Goal: Information Seeking & Learning: Learn about a topic

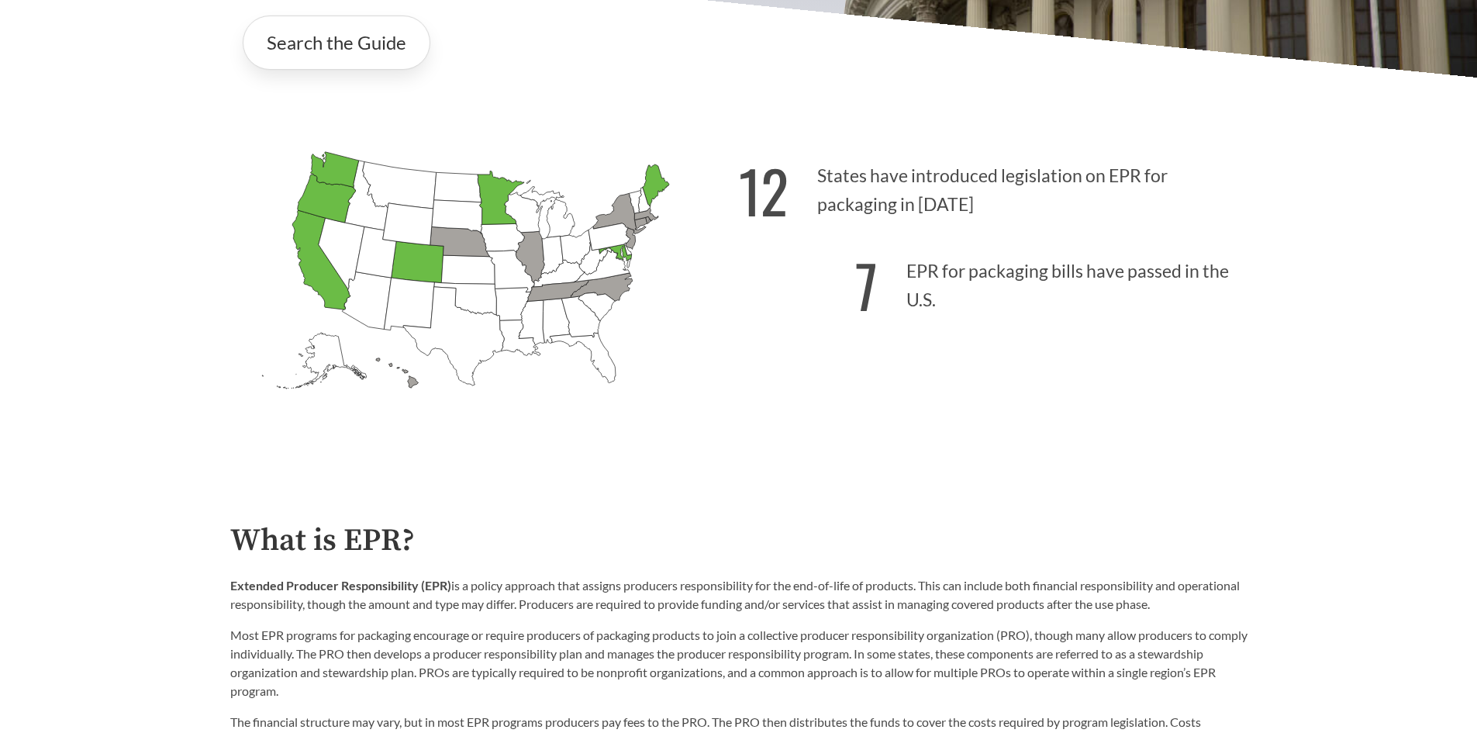
scroll to position [465, 0]
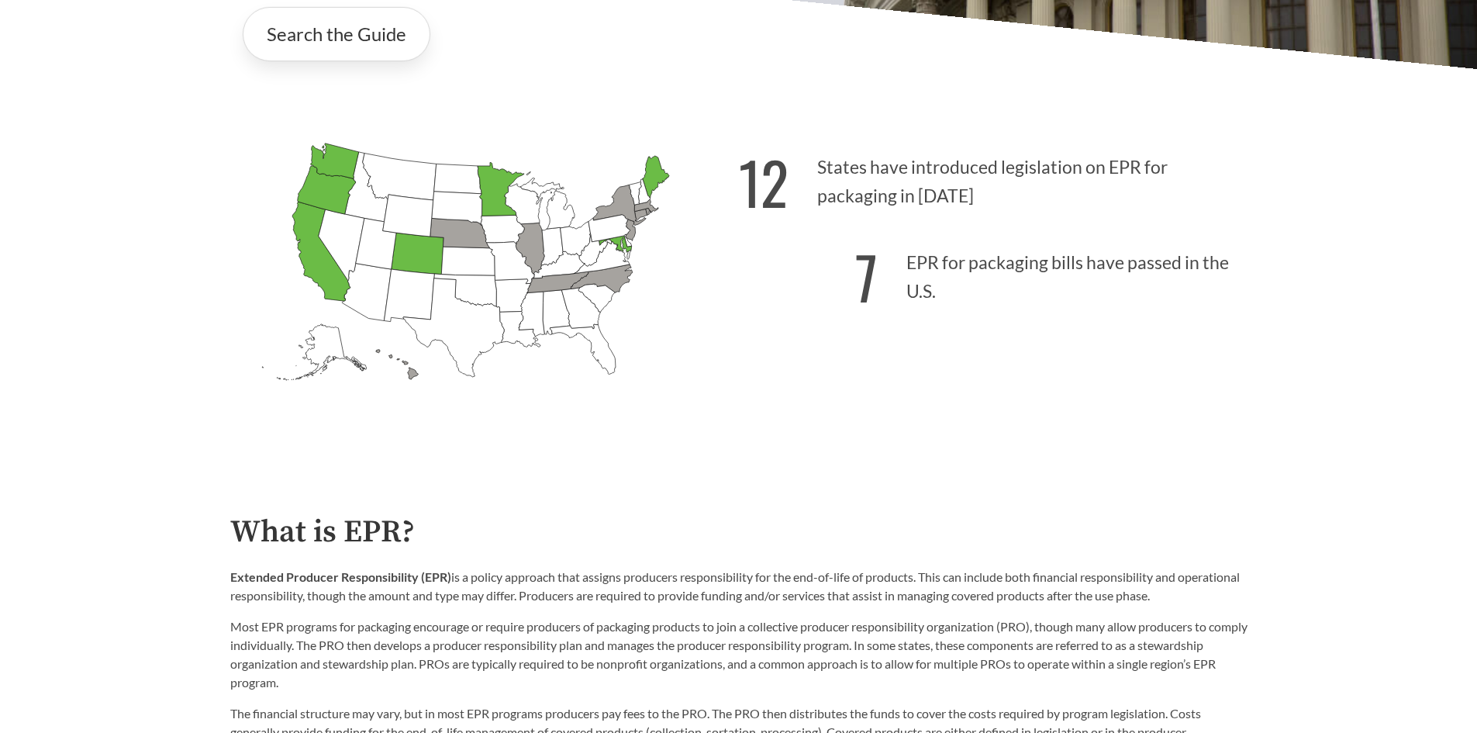
click at [336, 151] on icon "[US_STATE] Passed: 1" at bounding box center [334, 161] width 48 height 36
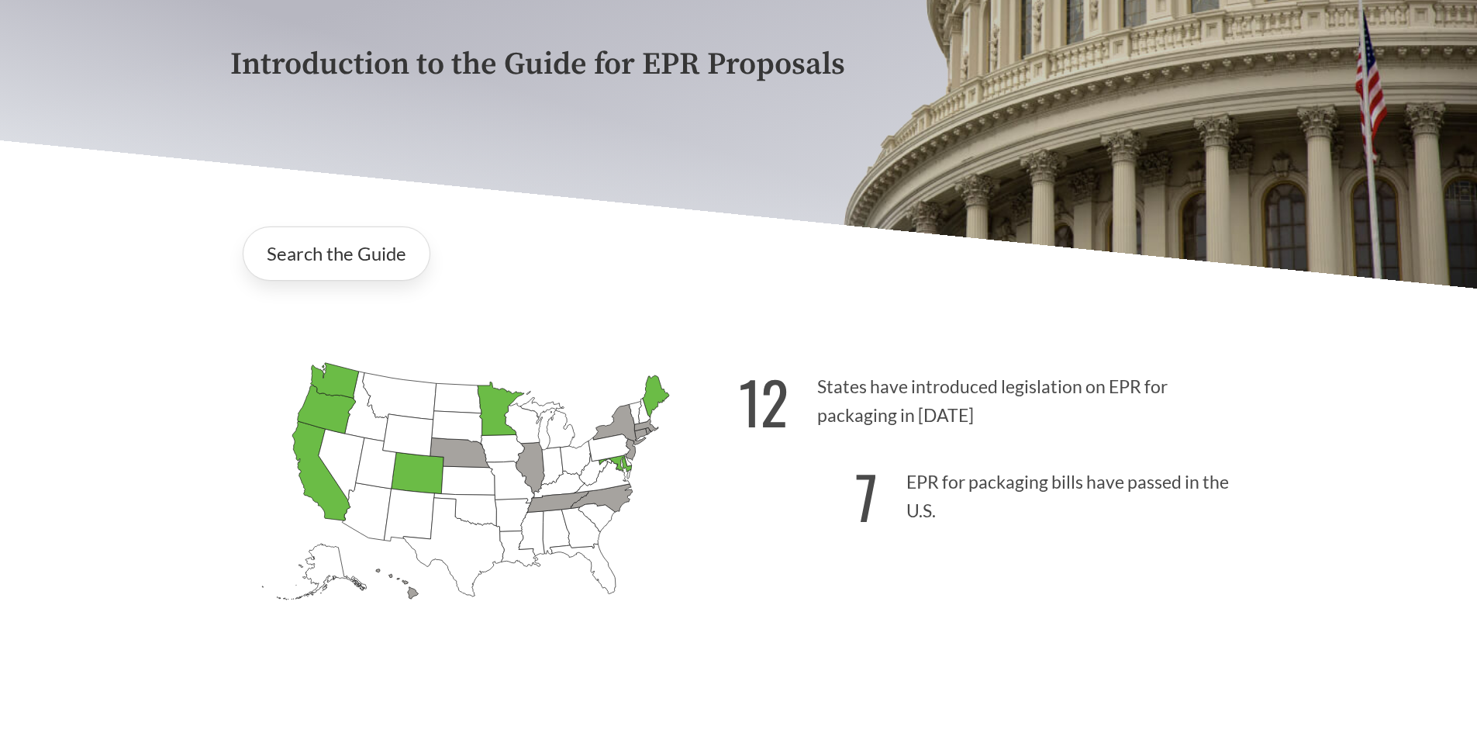
scroll to position [0, 0]
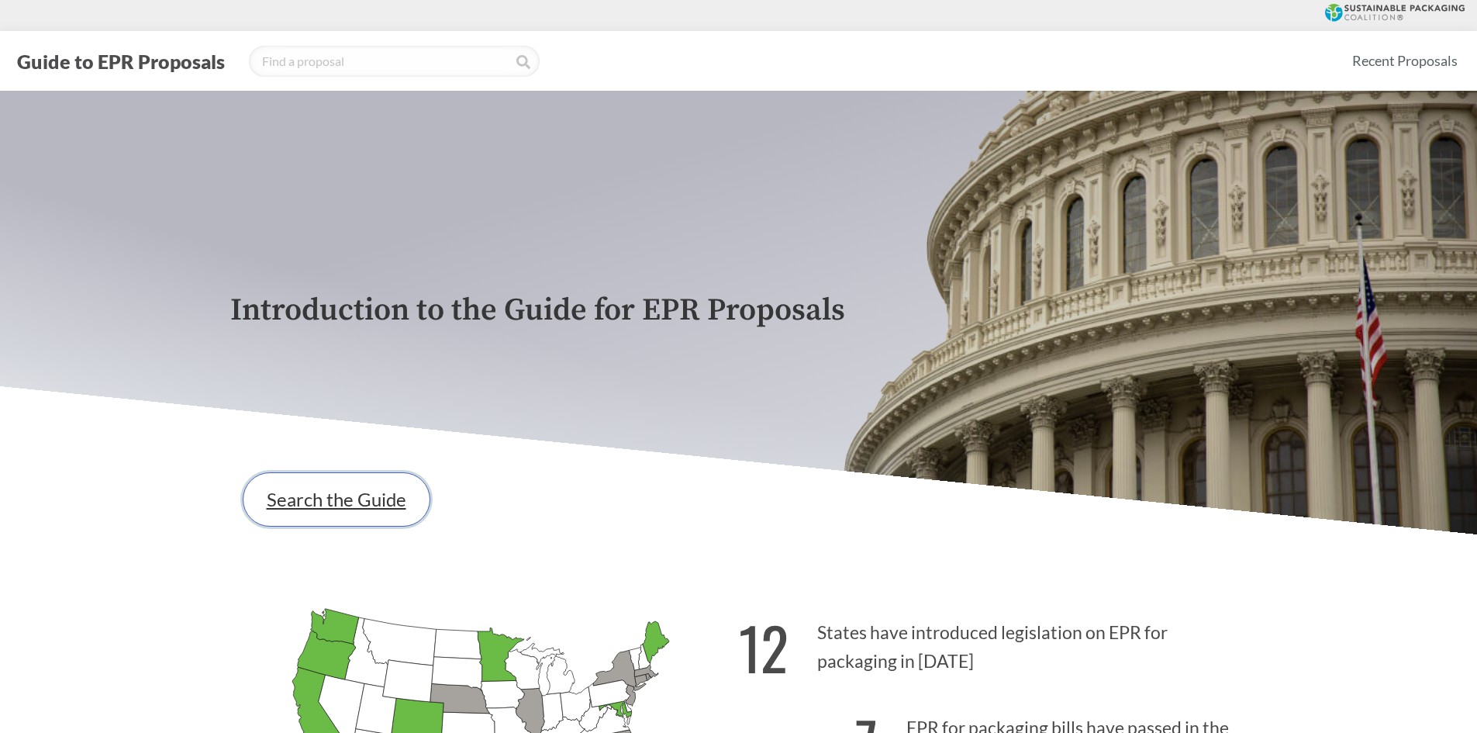
click at [322, 494] on link "Search the Guide" at bounding box center [337, 499] width 188 height 54
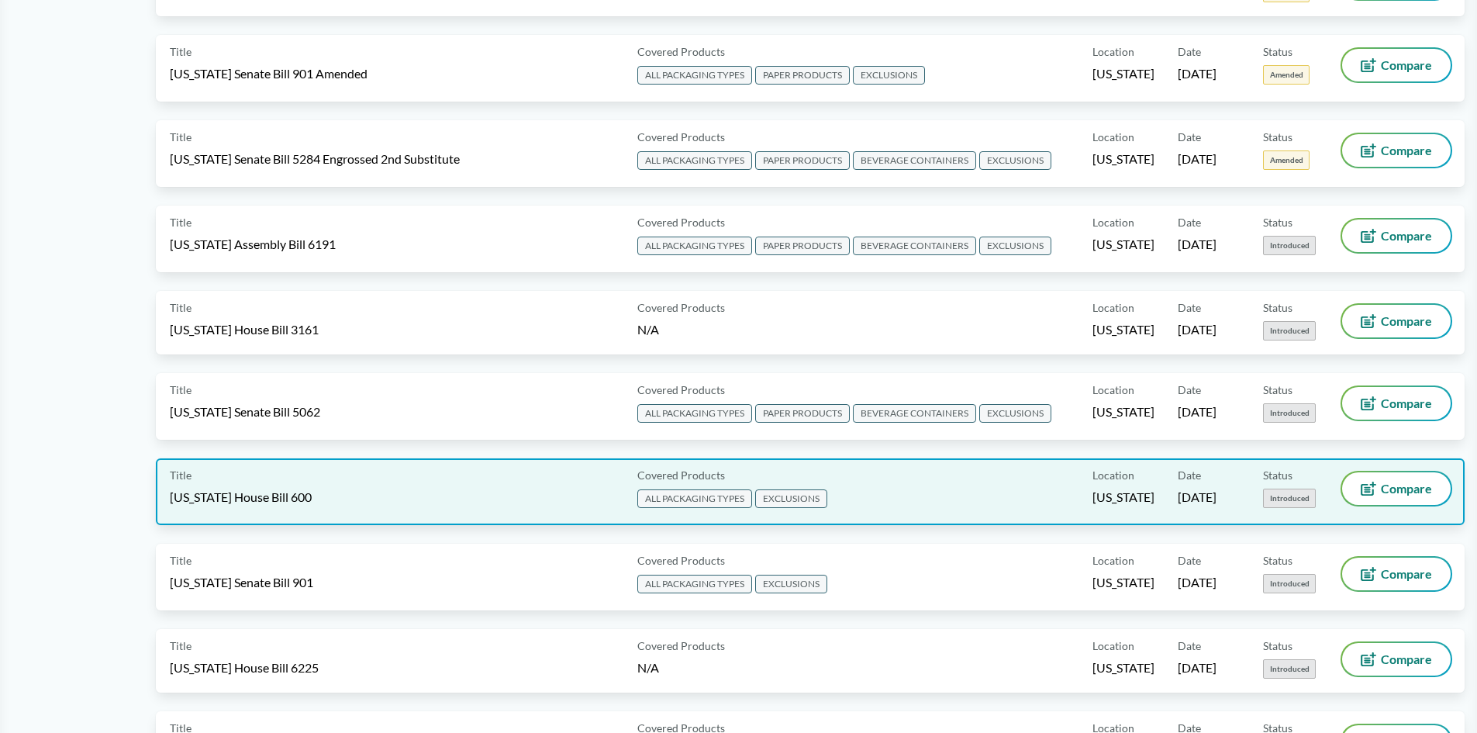
scroll to position [931, 0]
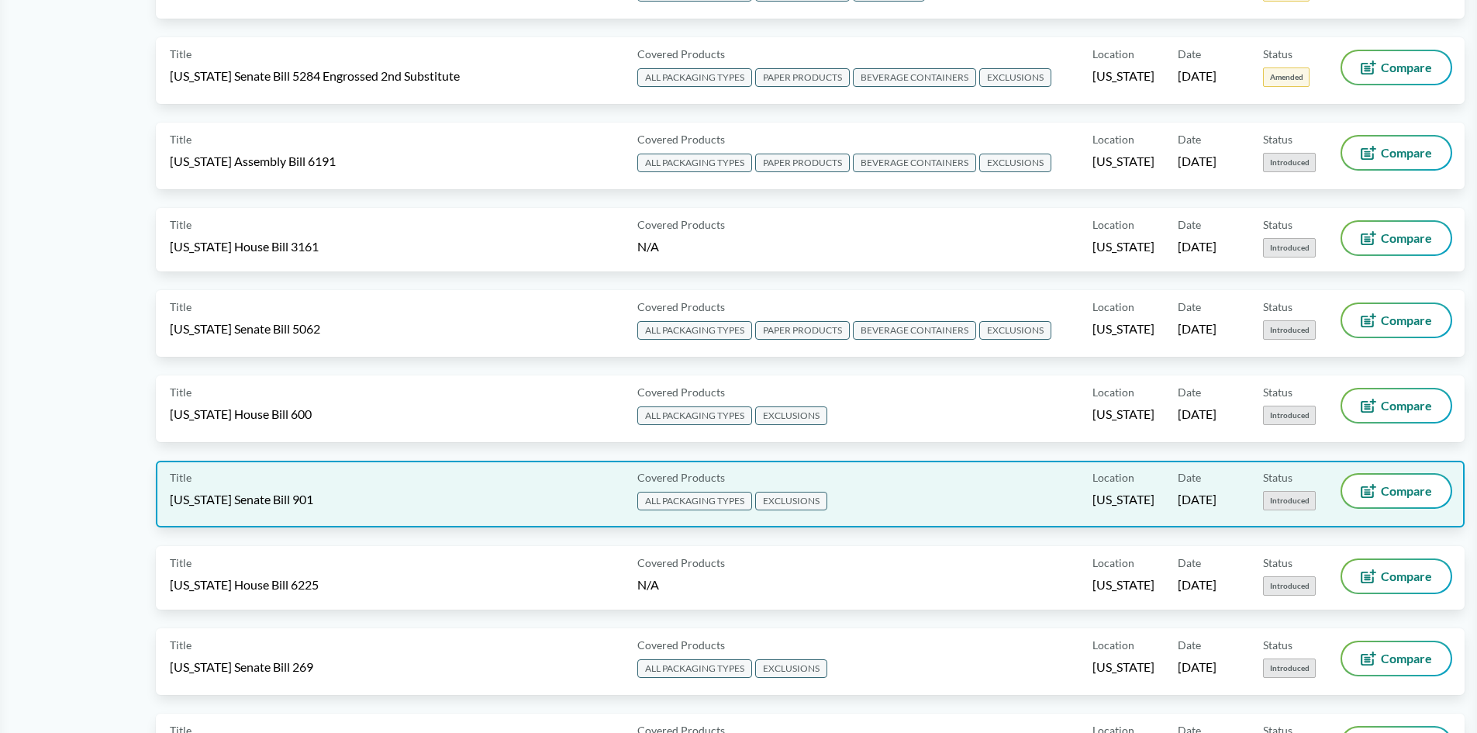
click at [286, 492] on span "[US_STATE] Senate Bill 901" at bounding box center [241, 499] width 143 height 17
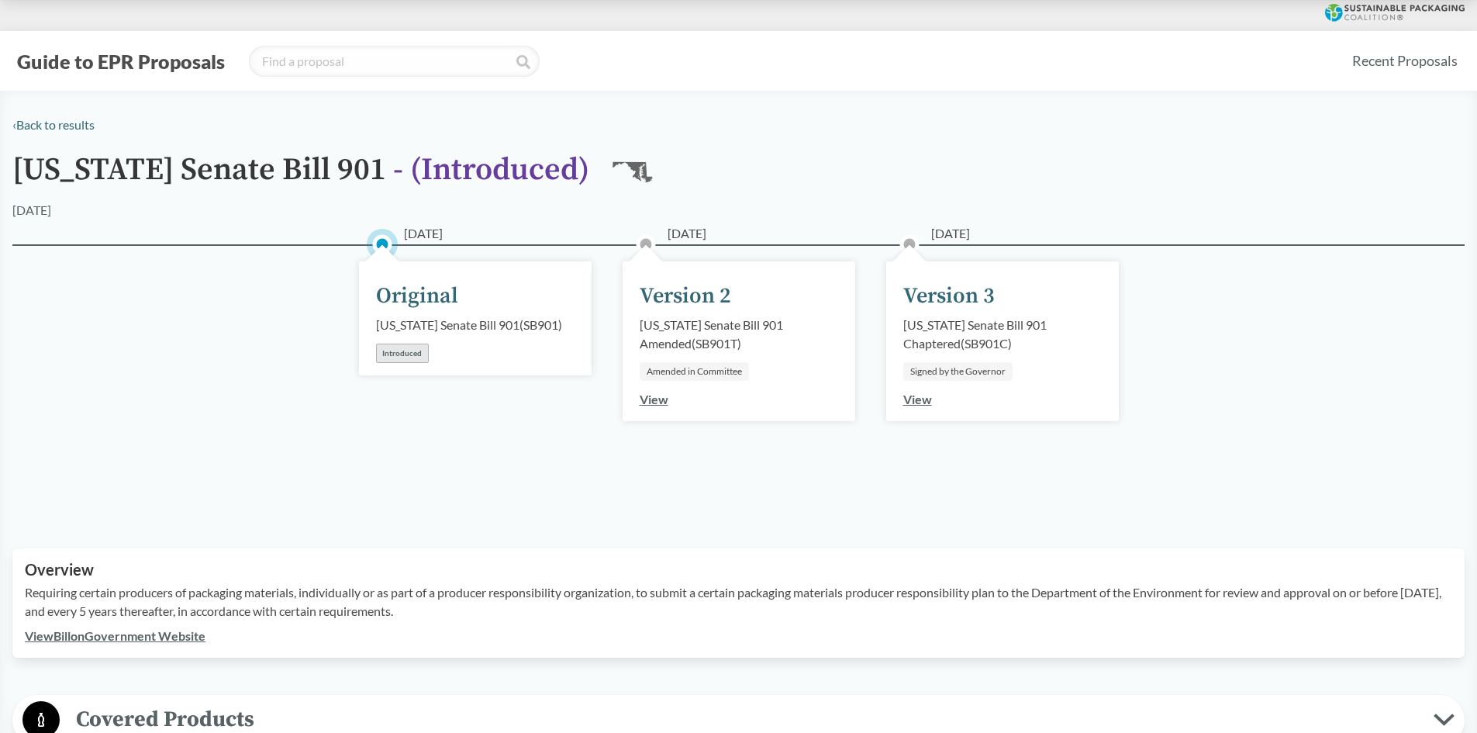
click at [972, 337] on div "[US_STATE] Senate Bill 901 Chaptered ( SB901C )" at bounding box center [1003, 334] width 199 height 37
click at [1010, 321] on div "[US_STATE] Senate Bill 901 Chaptered ( SB901C )" at bounding box center [1003, 334] width 199 height 37
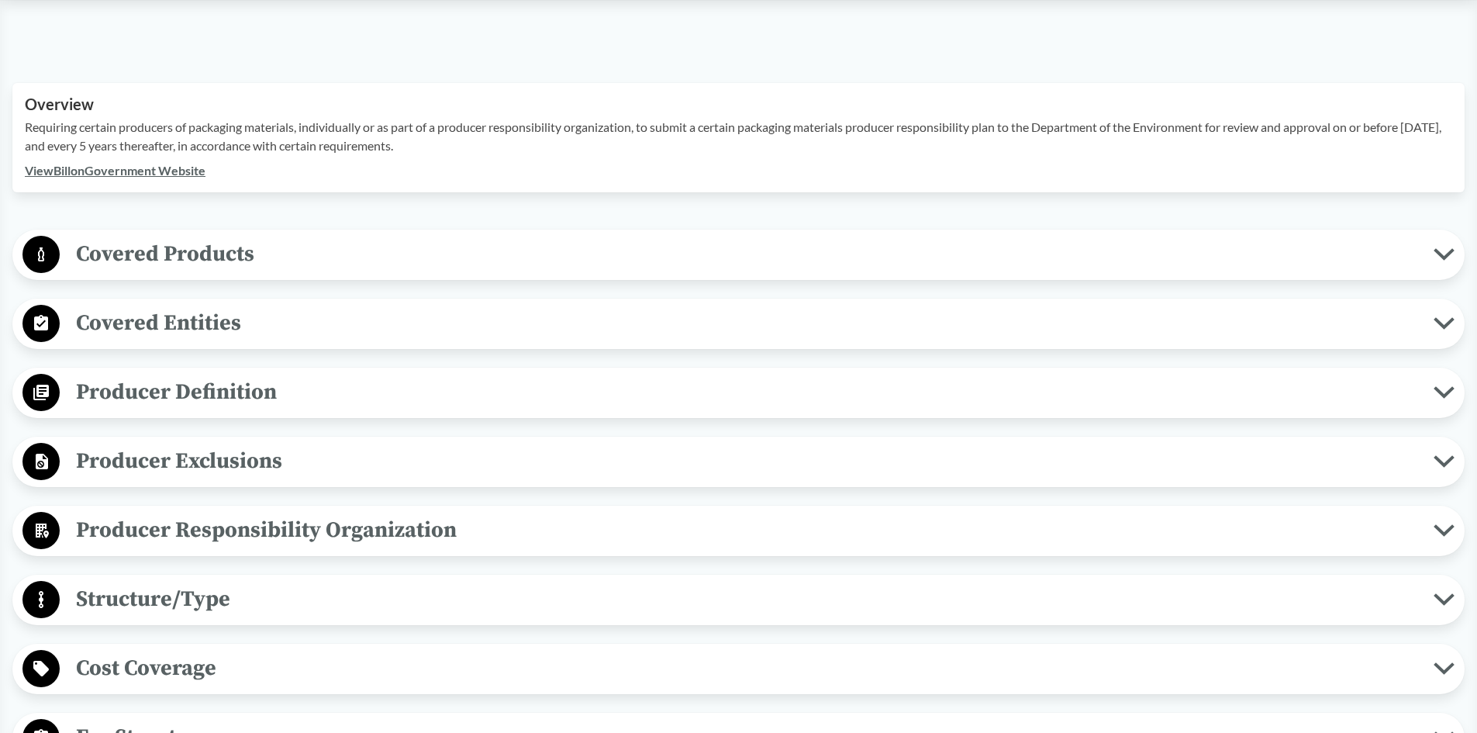
scroll to position [543, 0]
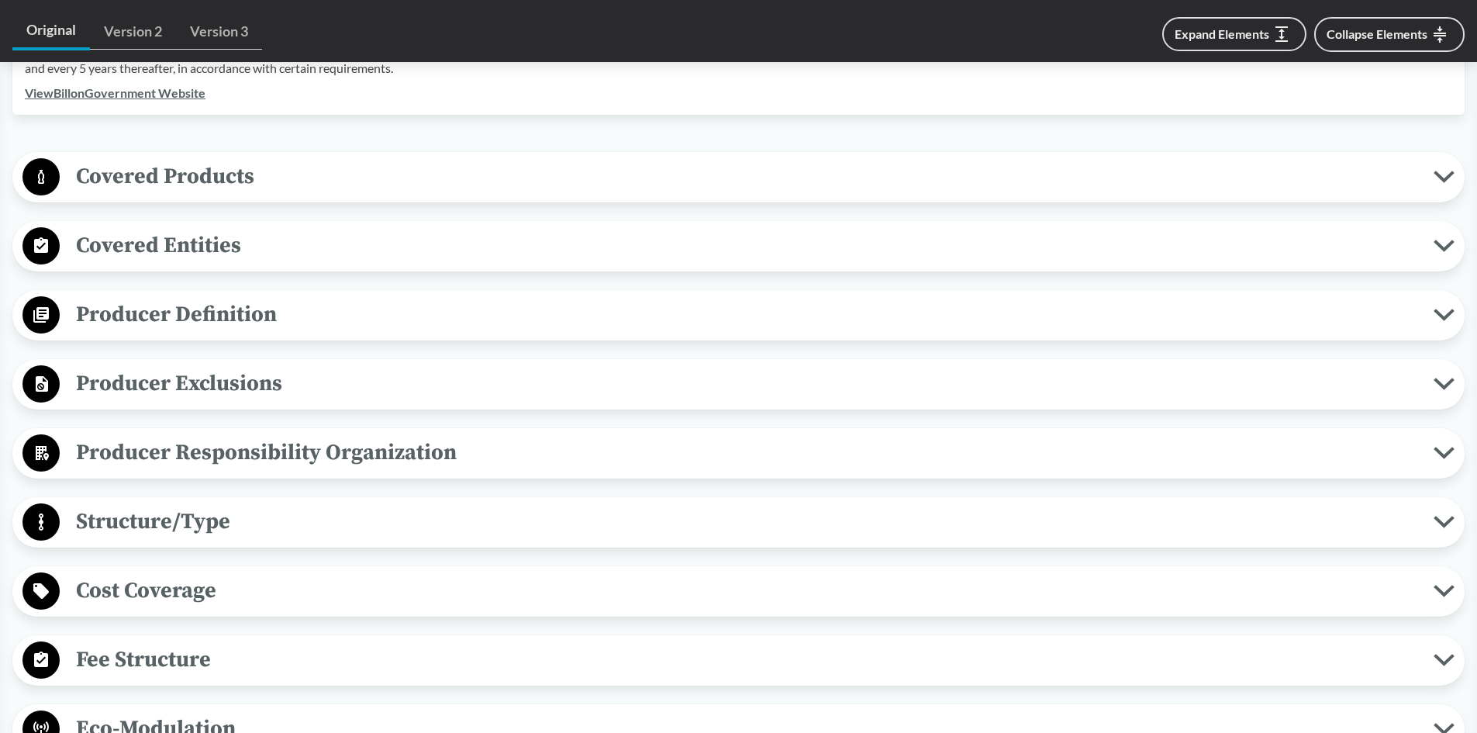
click at [131, 517] on span "Structure/Type" at bounding box center [747, 521] width 1374 height 35
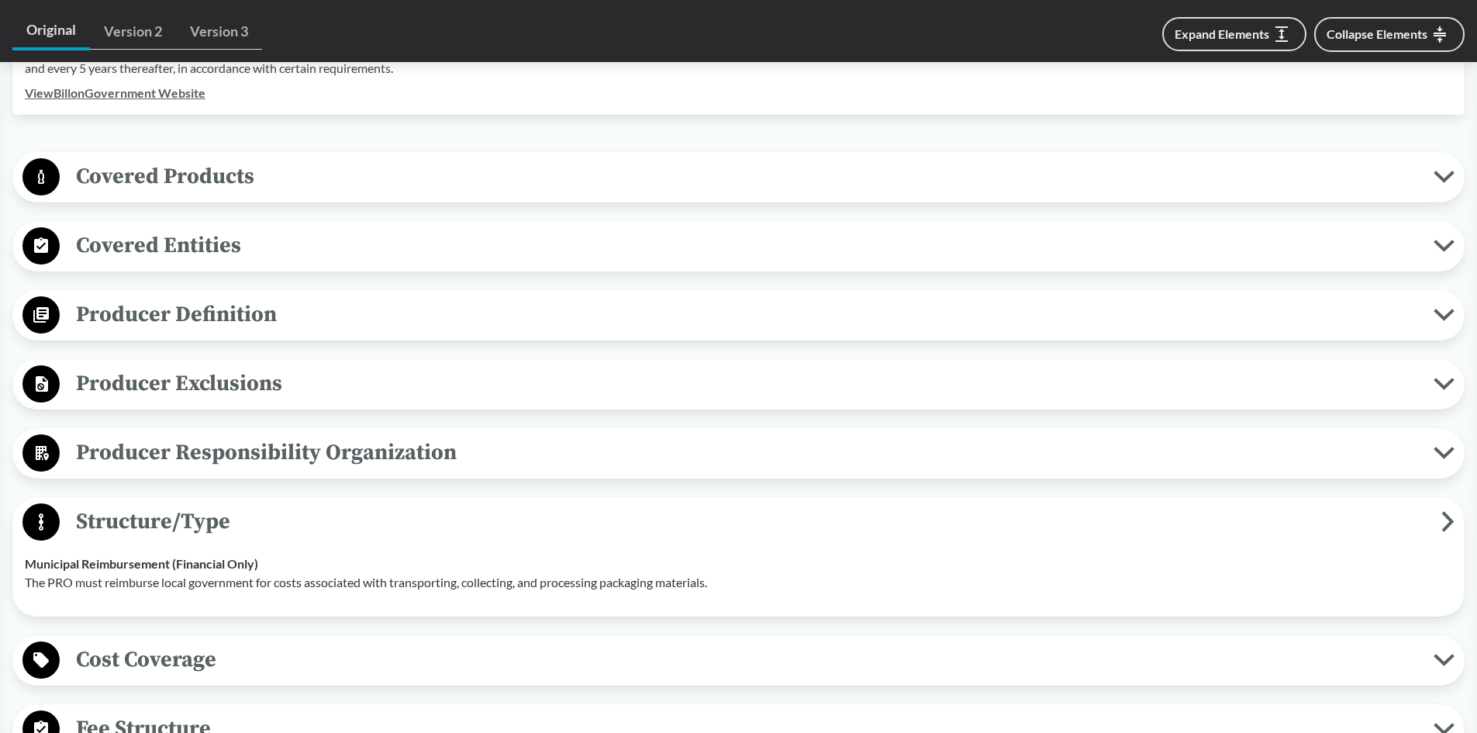
click at [131, 517] on span "Structure/Type" at bounding box center [751, 521] width 1382 height 35
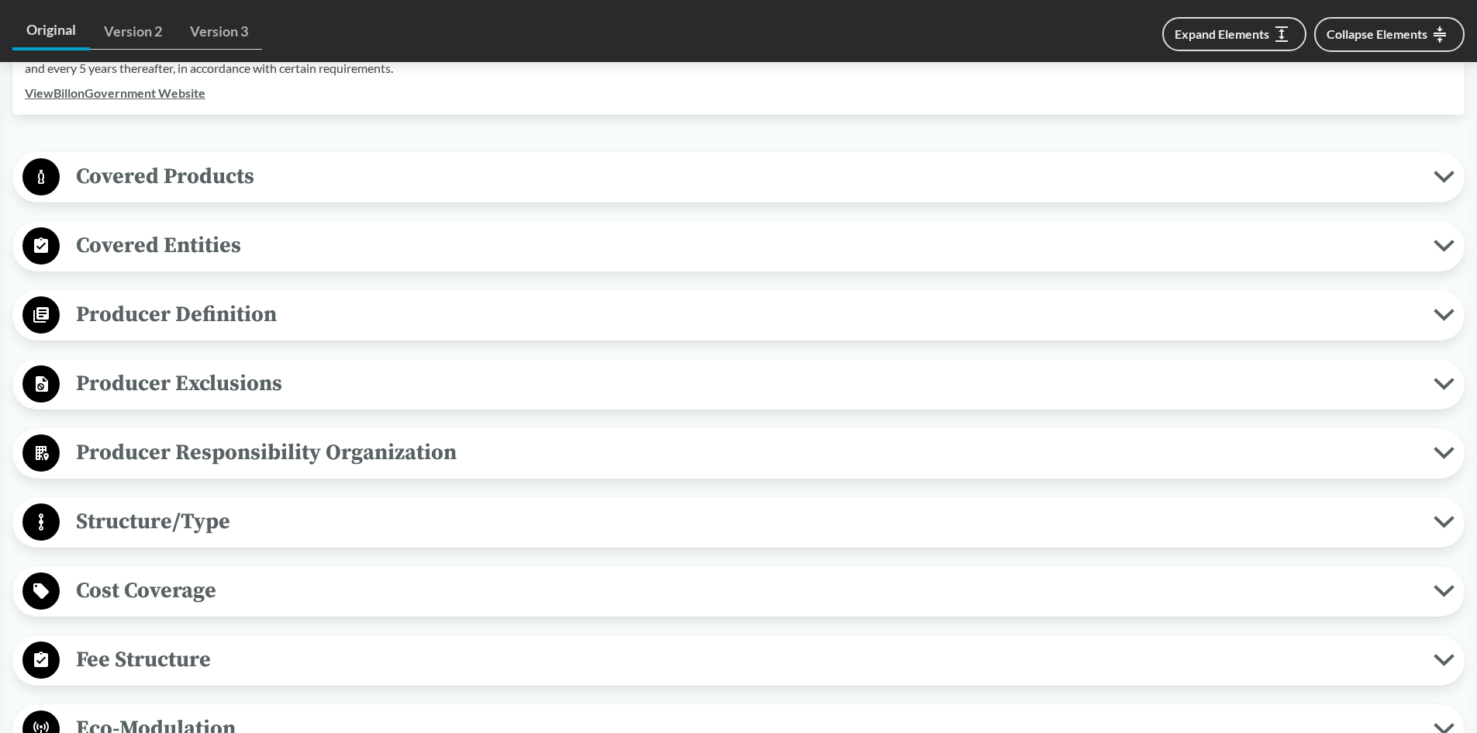
click at [178, 167] on span "Covered Products" at bounding box center [747, 176] width 1374 height 35
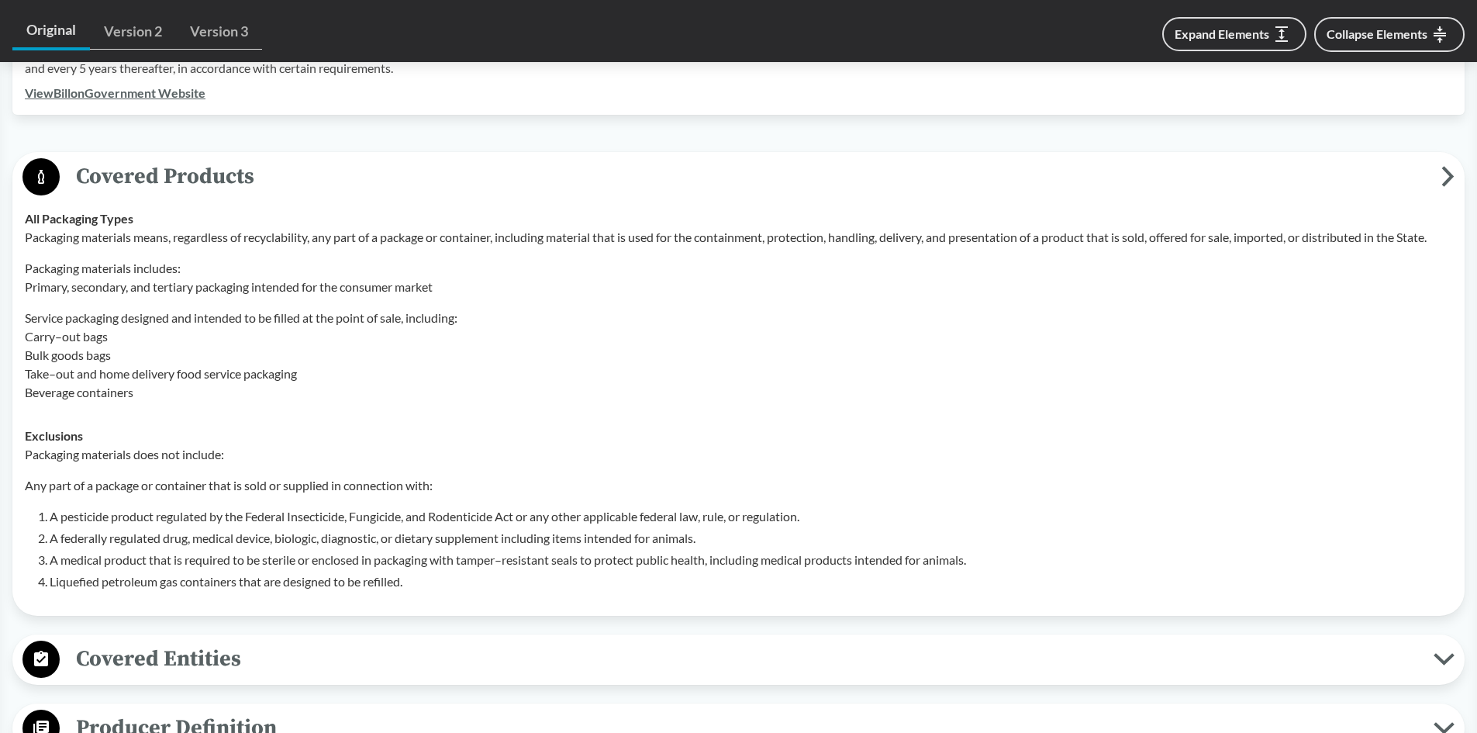
click at [178, 166] on span "Covered Products" at bounding box center [751, 176] width 1382 height 35
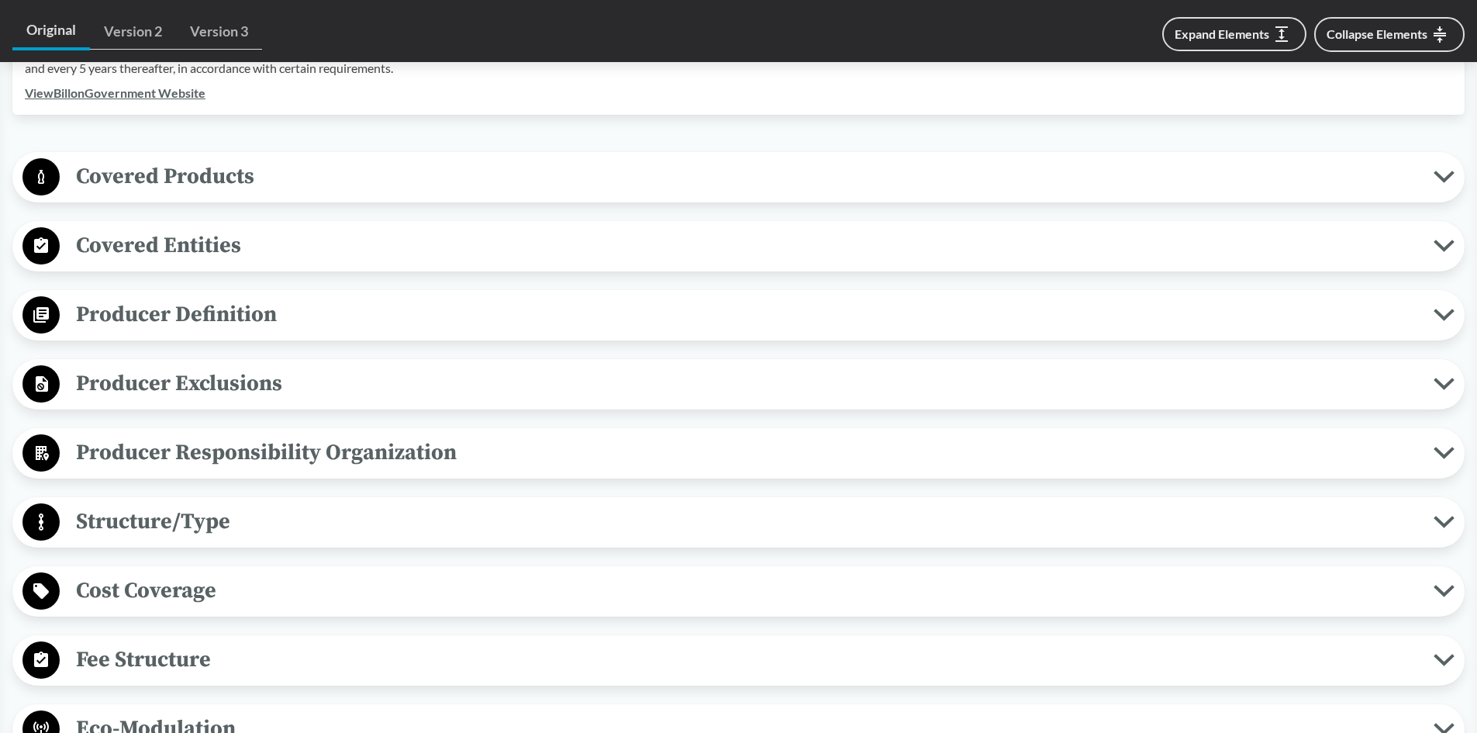
click at [117, 238] on span "Covered Entities" at bounding box center [747, 245] width 1374 height 35
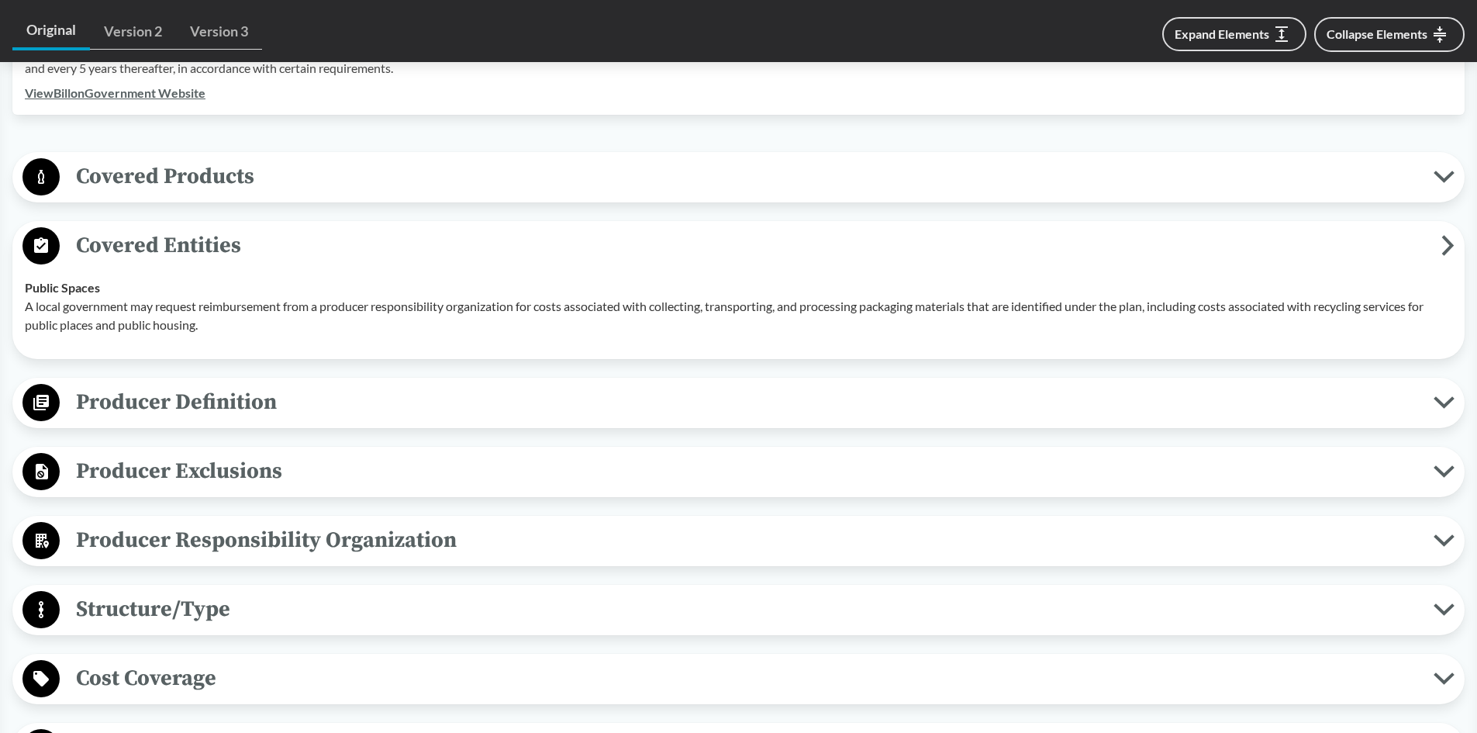
click at [117, 238] on span "Covered Entities" at bounding box center [751, 245] width 1382 height 35
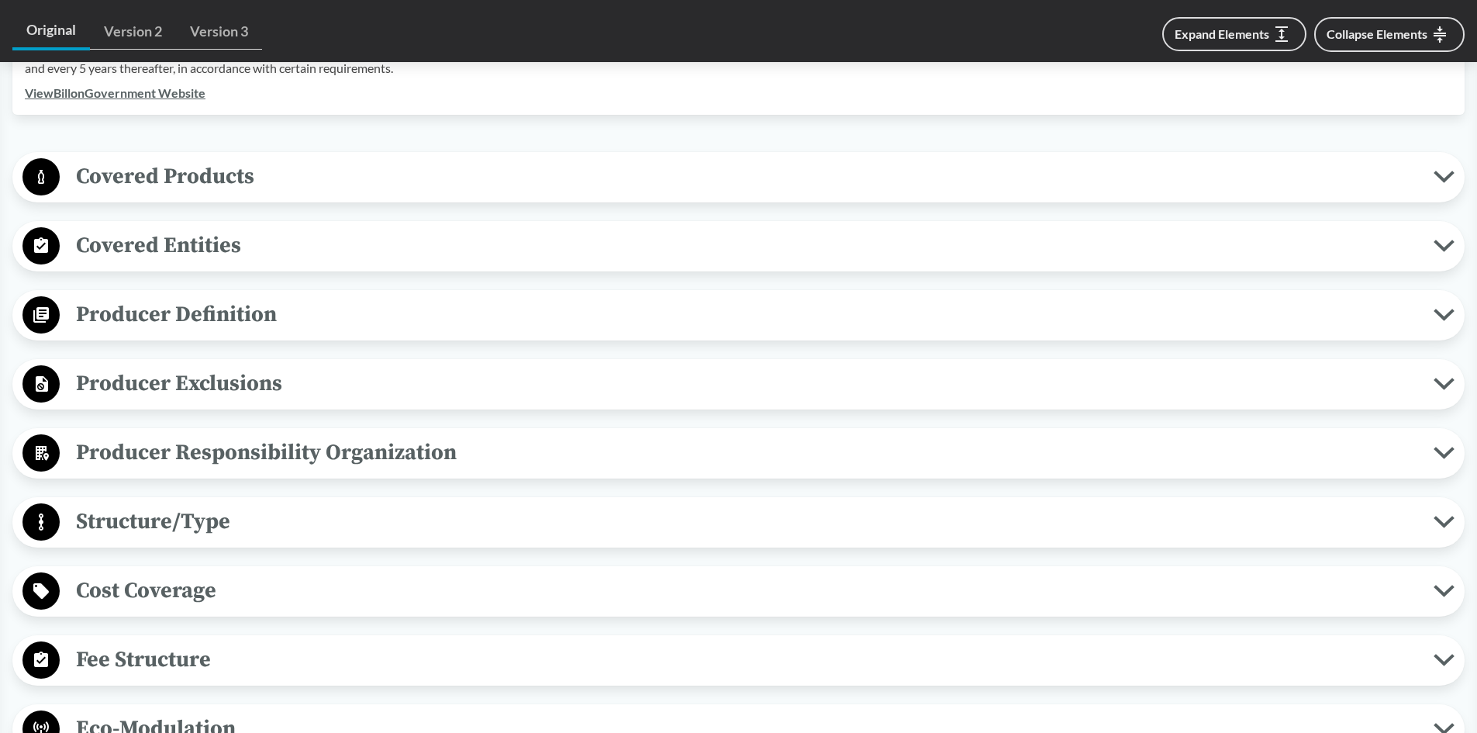
click at [123, 318] on span "Producer Definition" at bounding box center [747, 314] width 1374 height 35
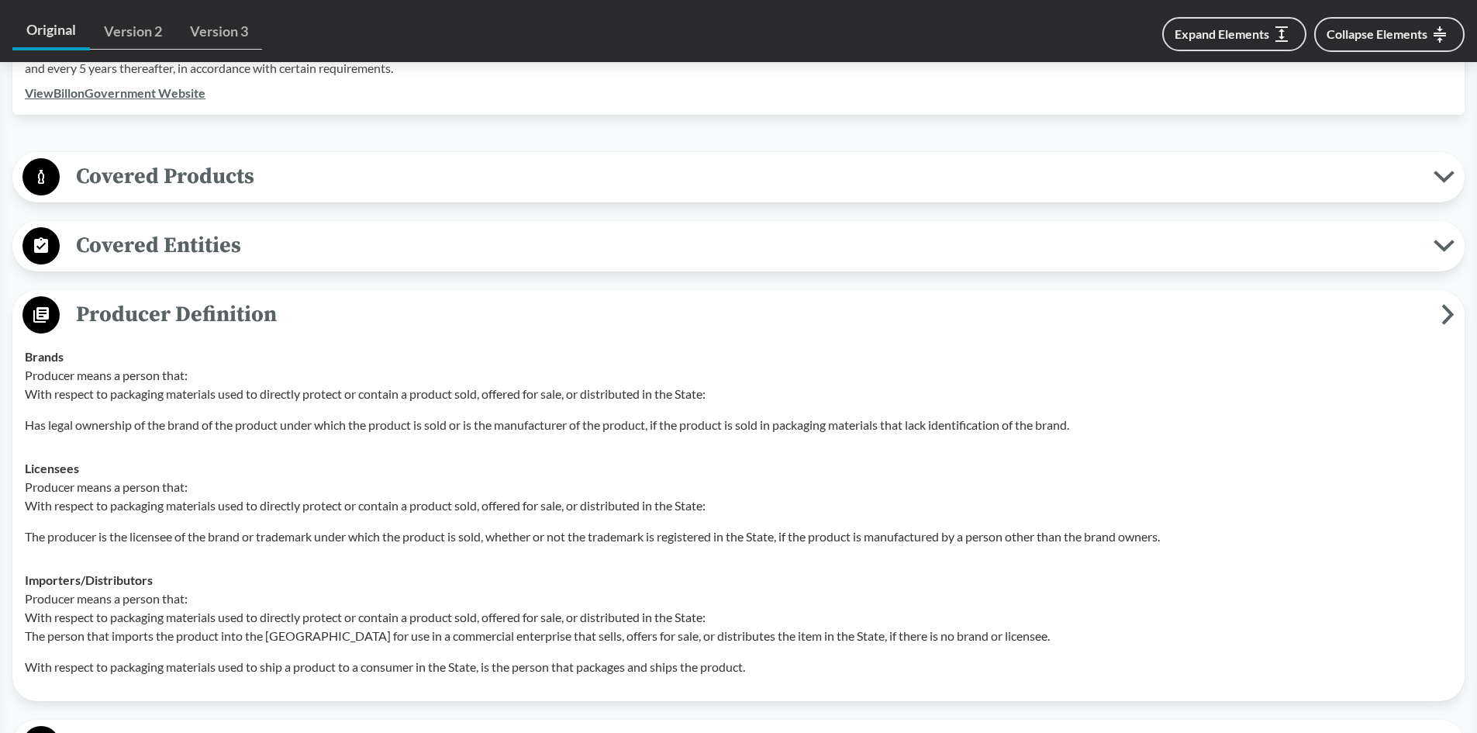
click at [123, 318] on span "Producer Definition" at bounding box center [751, 314] width 1382 height 35
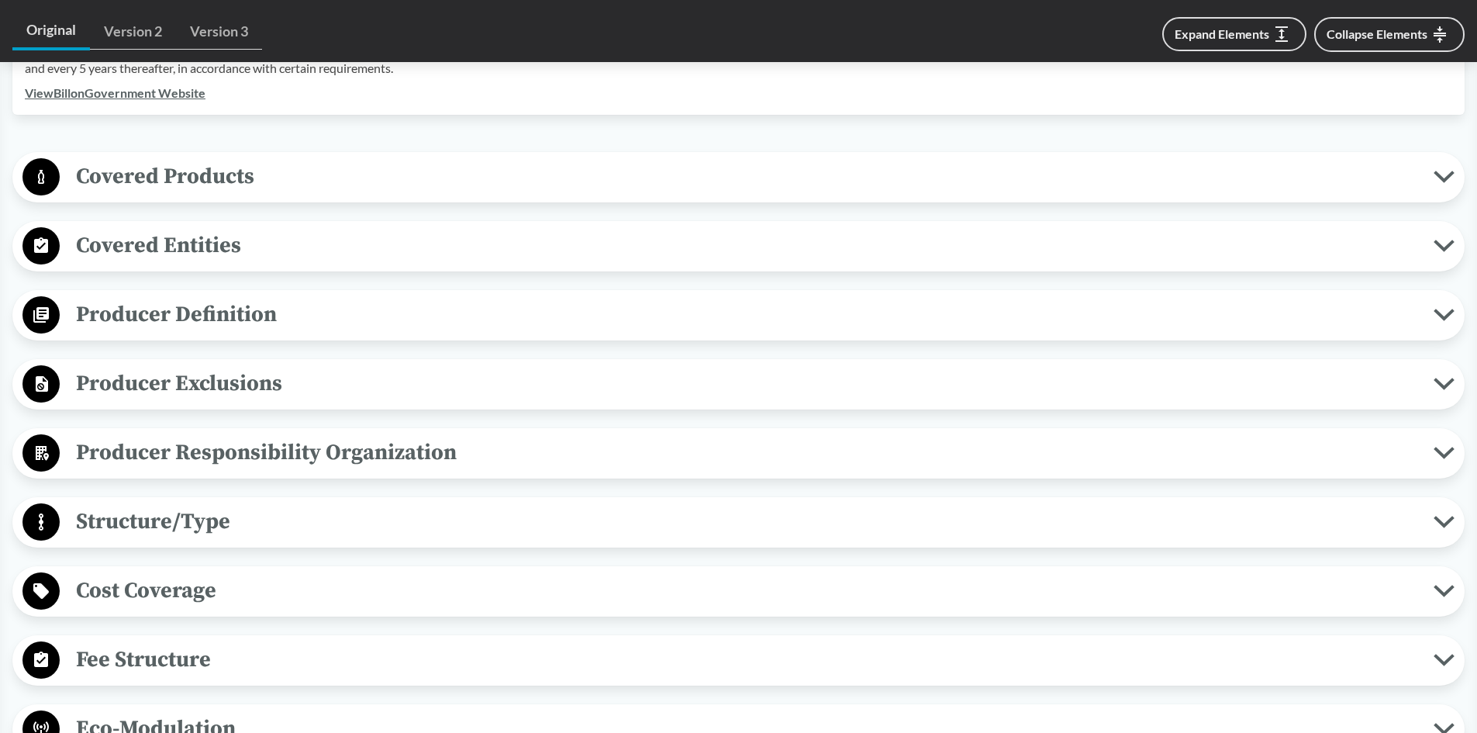
click at [128, 390] on span "Producer Exclusions" at bounding box center [747, 383] width 1374 height 35
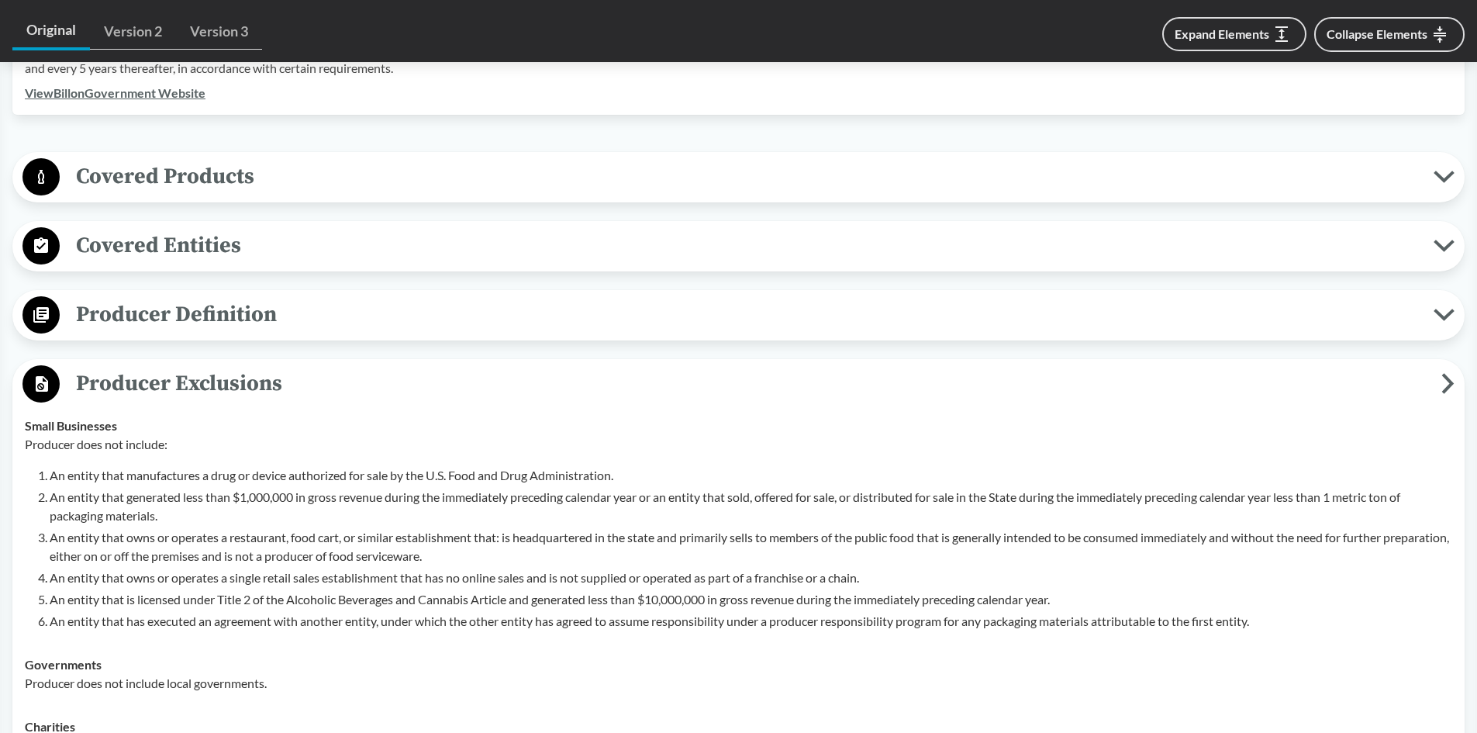
click at [128, 390] on span "Producer Exclusions" at bounding box center [751, 383] width 1382 height 35
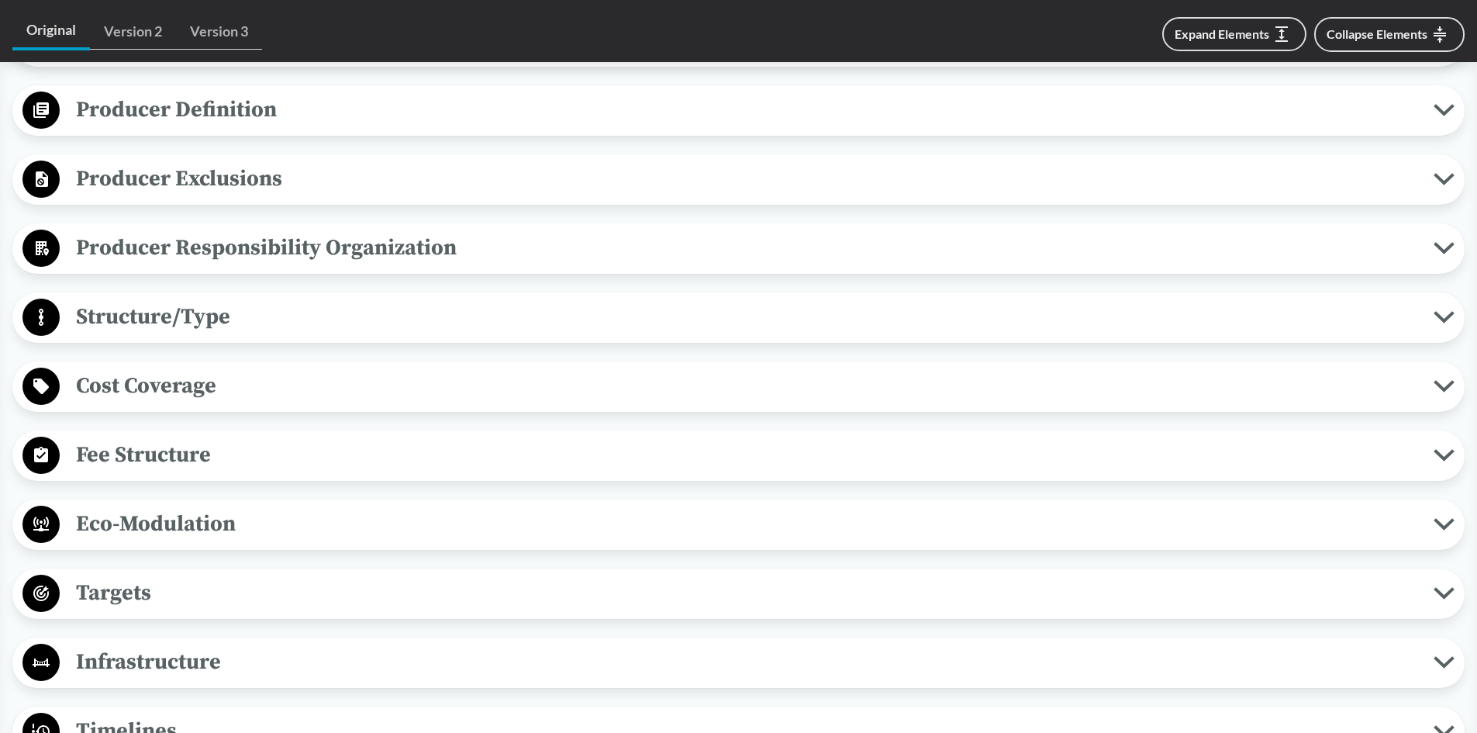
scroll to position [776, 0]
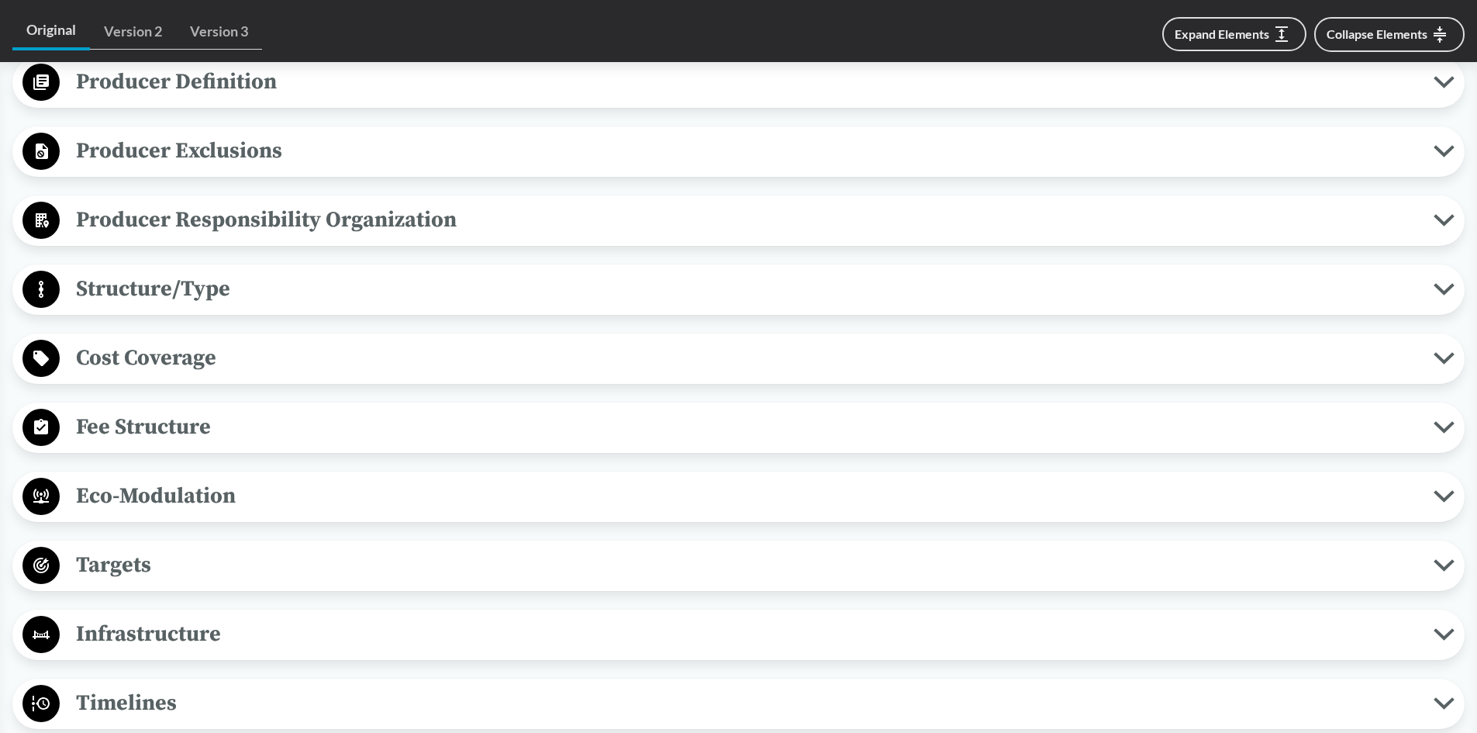
click at [144, 292] on span "Structure/Type" at bounding box center [747, 288] width 1374 height 35
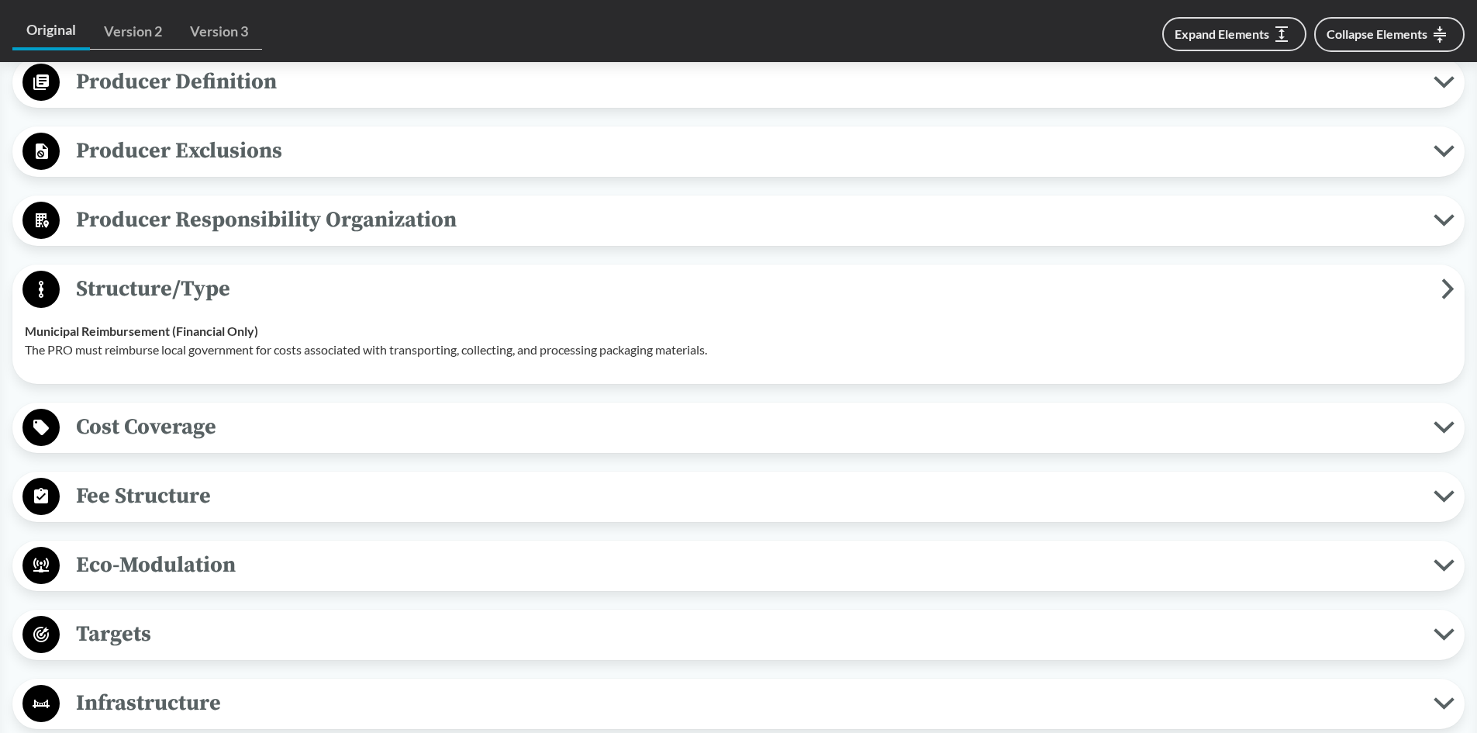
click at [144, 292] on span "Structure/Type" at bounding box center [751, 288] width 1382 height 35
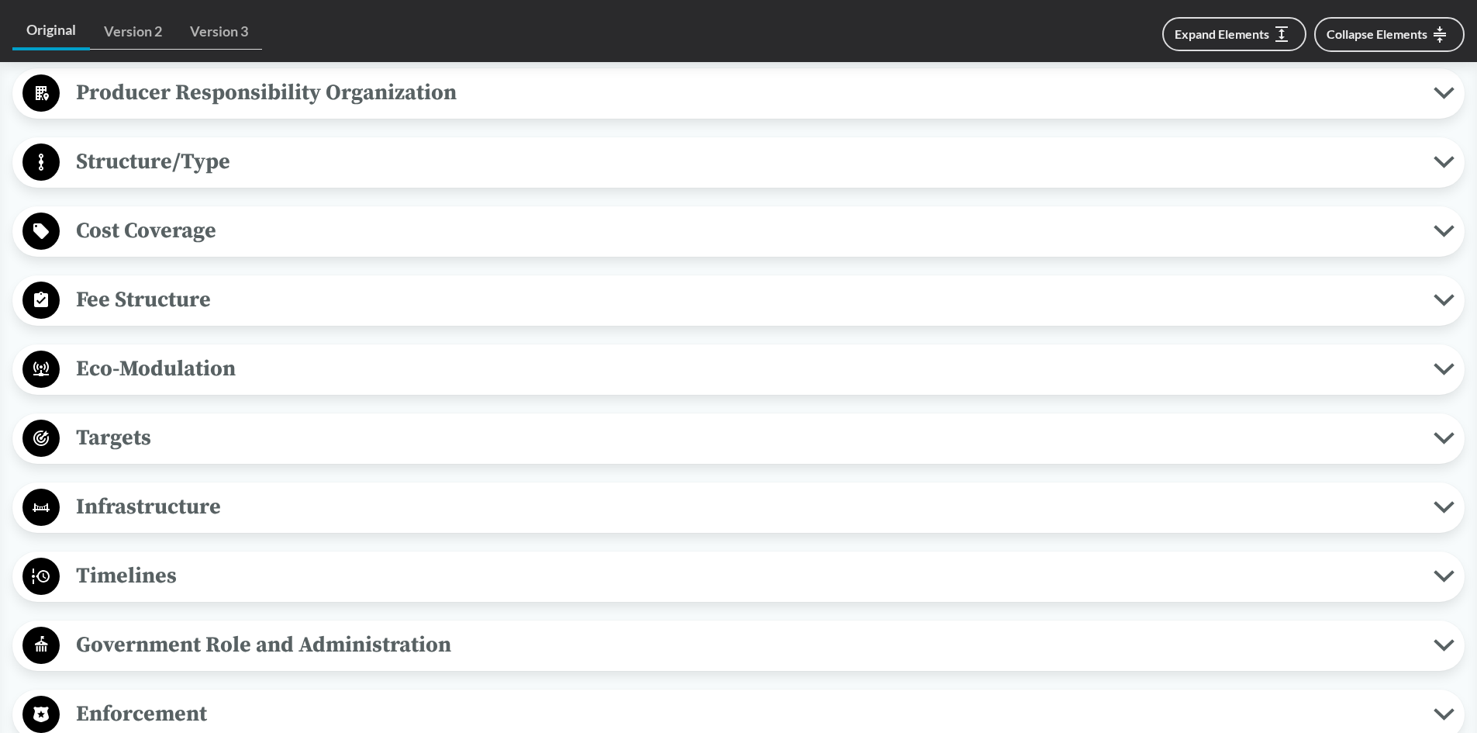
scroll to position [931, 0]
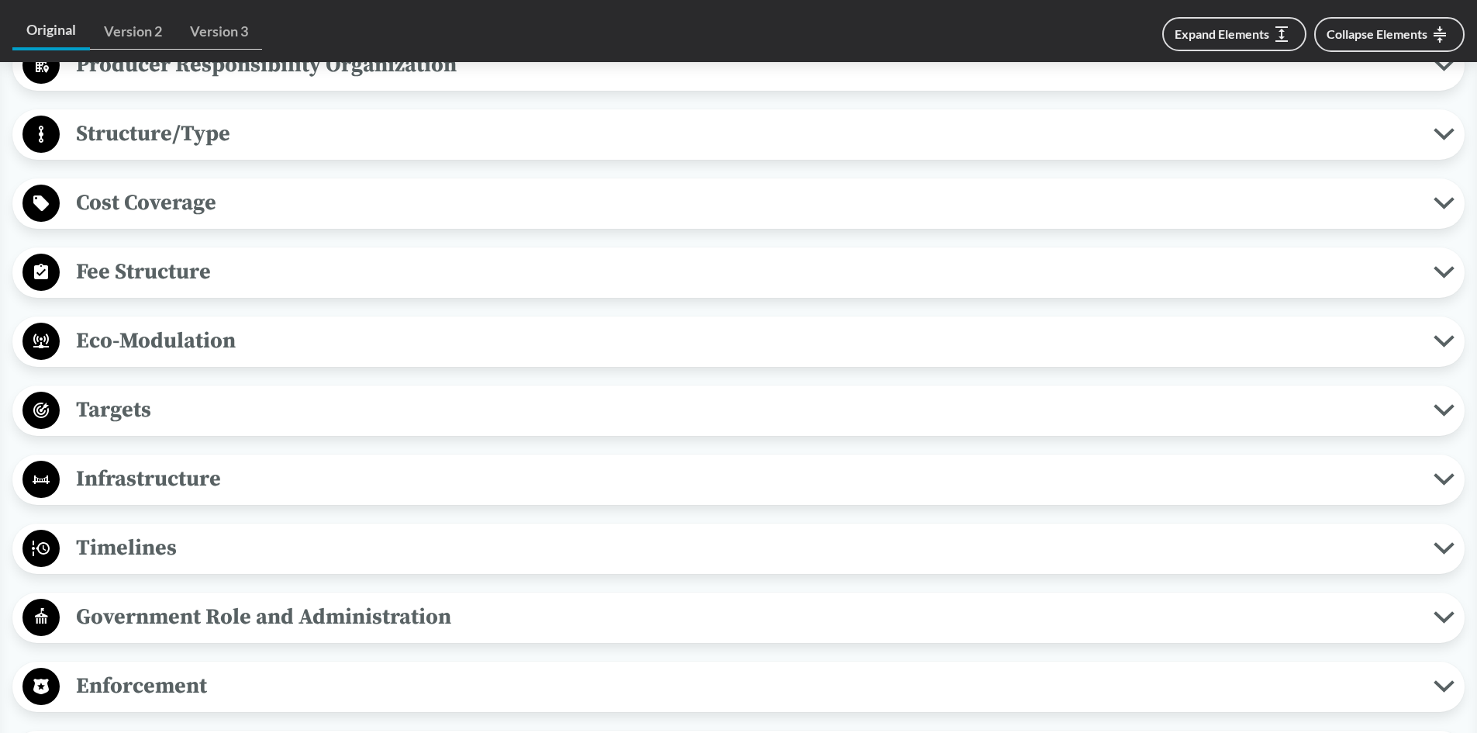
click at [134, 545] on span "Timelines" at bounding box center [747, 547] width 1374 height 35
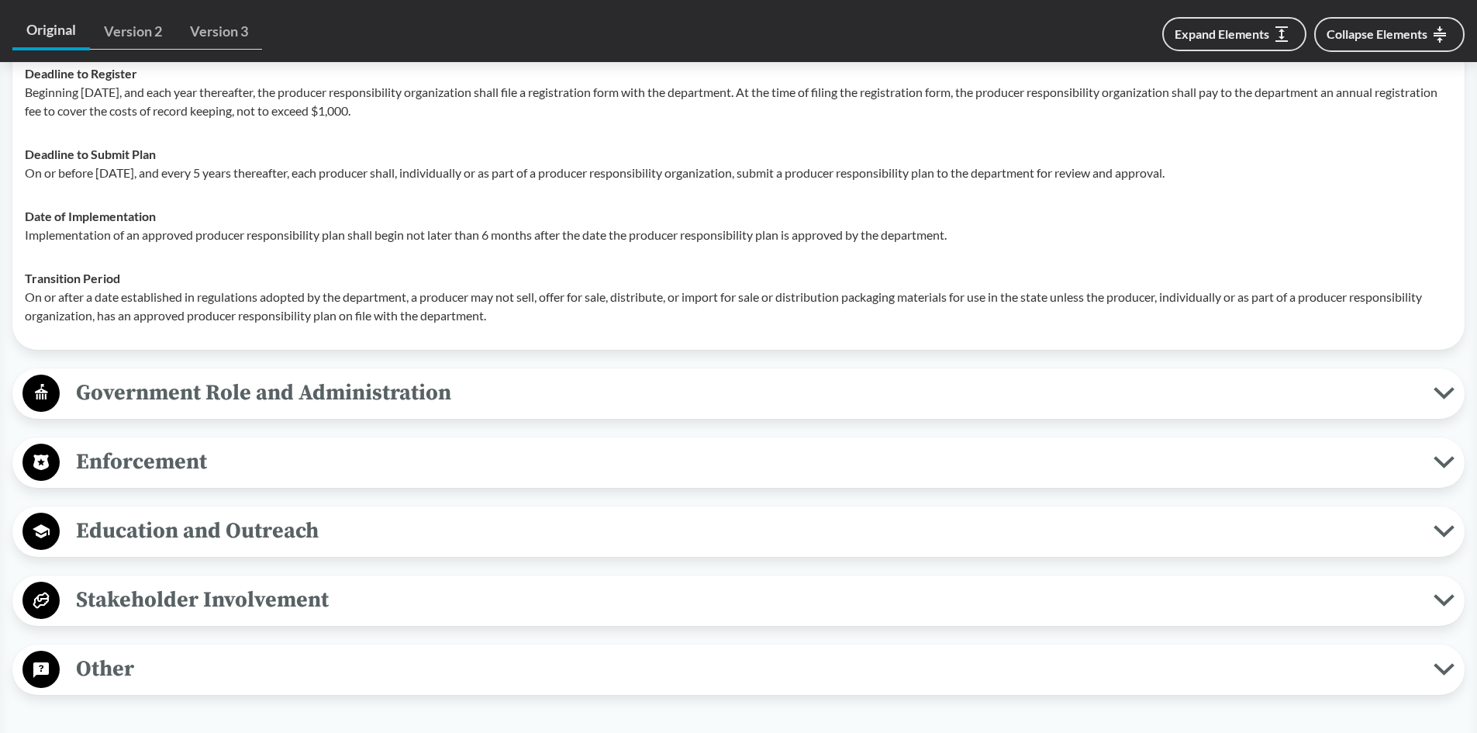
scroll to position [1474, 0]
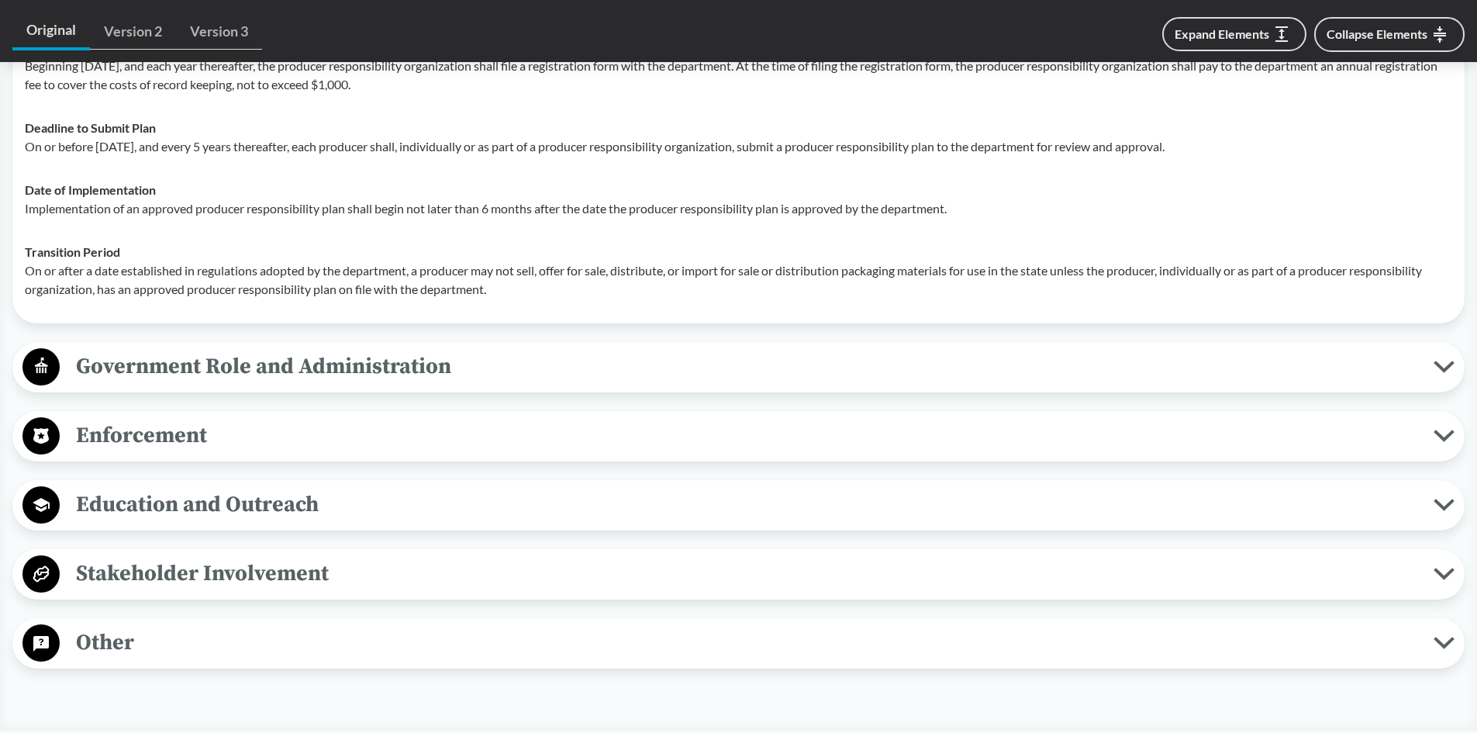
click at [145, 365] on span "Government Role and Administration" at bounding box center [747, 366] width 1374 height 35
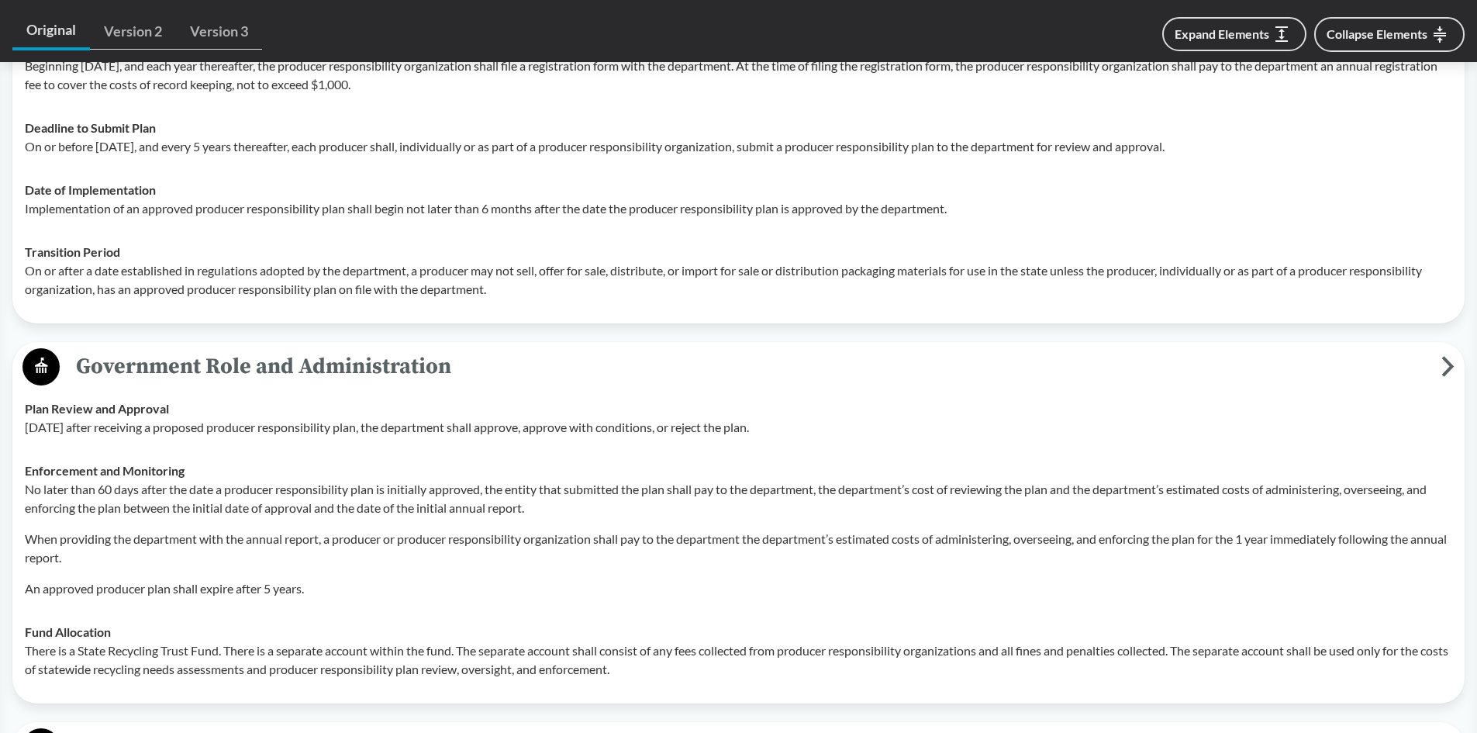
click at [145, 365] on span "Government Role and Administration" at bounding box center [751, 366] width 1382 height 35
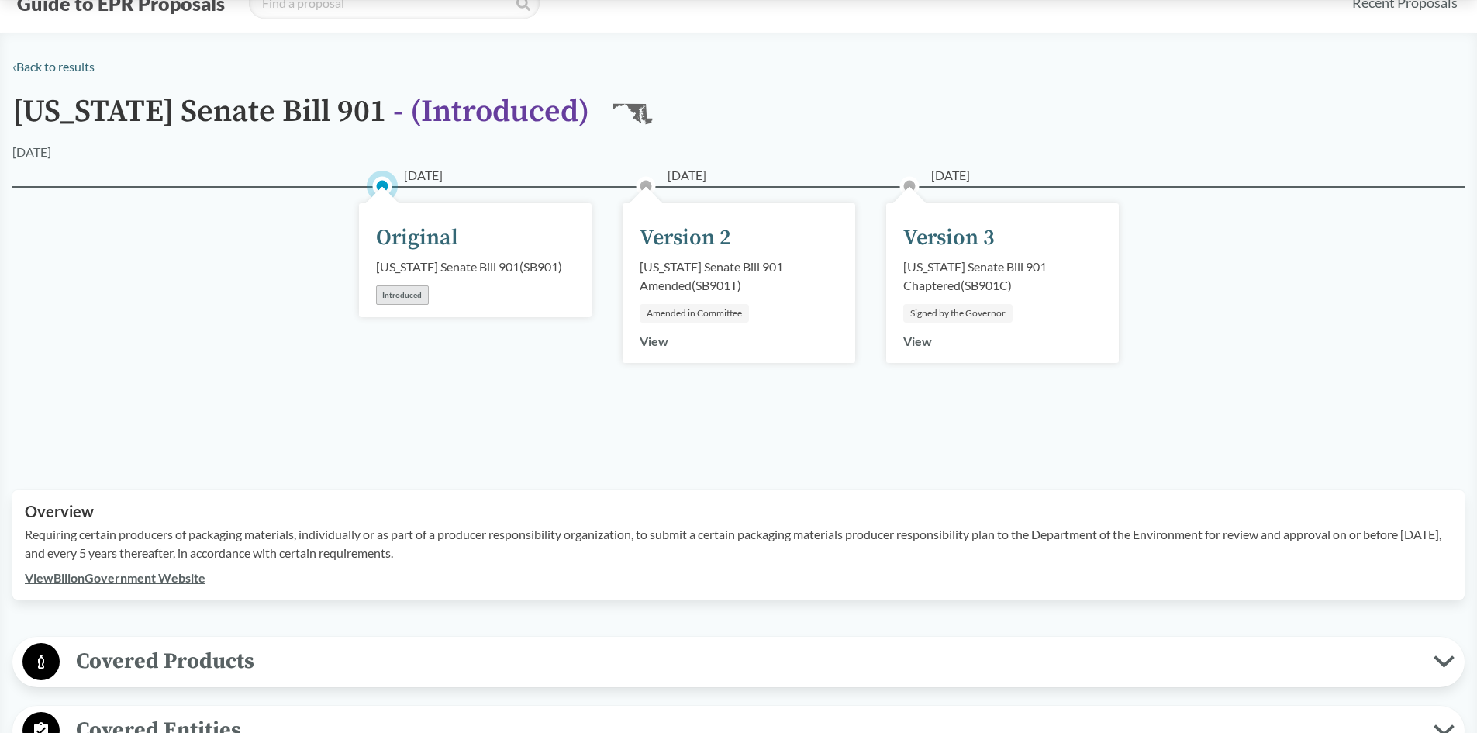
scroll to position [0, 0]
